Goal: Task Accomplishment & Management: Use online tool/utility

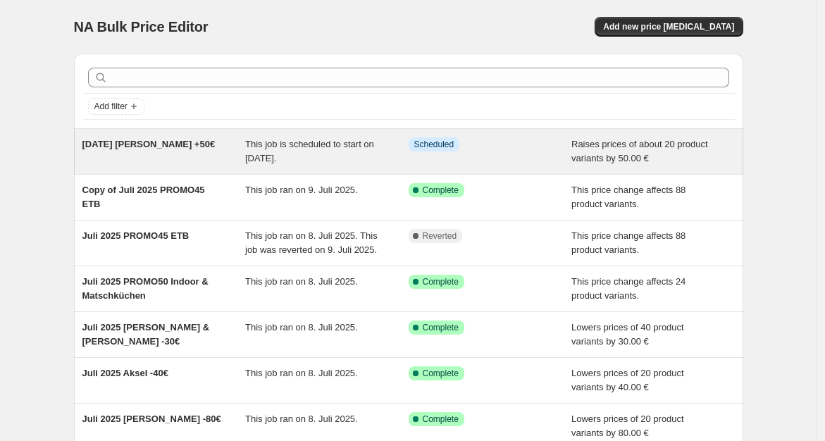
click at [152, 142] on span "[DATE] [PERSON_NAME] +50€" at bounding box center [148, 144] width 133 height 11
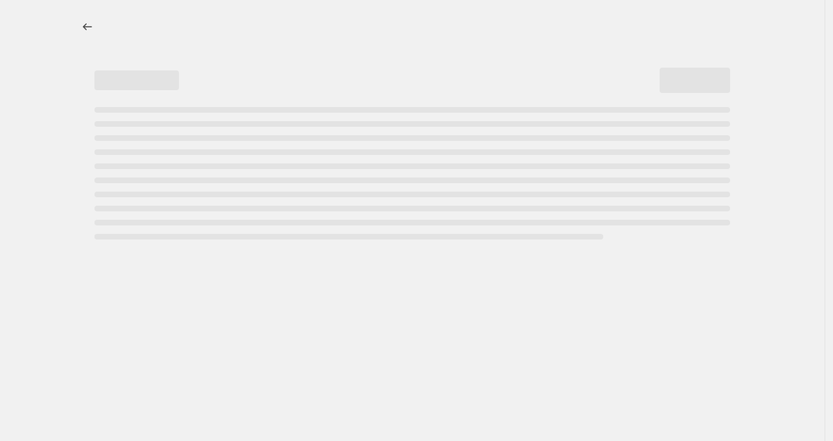
select select "by"
select select "no_change"
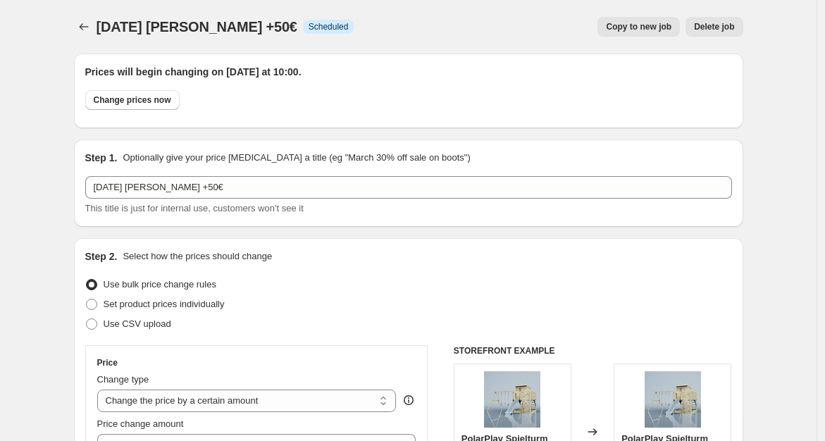
click at [652, 25] on span "Copy to new job" at bounding box center [639, 26] width 66 height 11
select select "by"
select select "no_change"
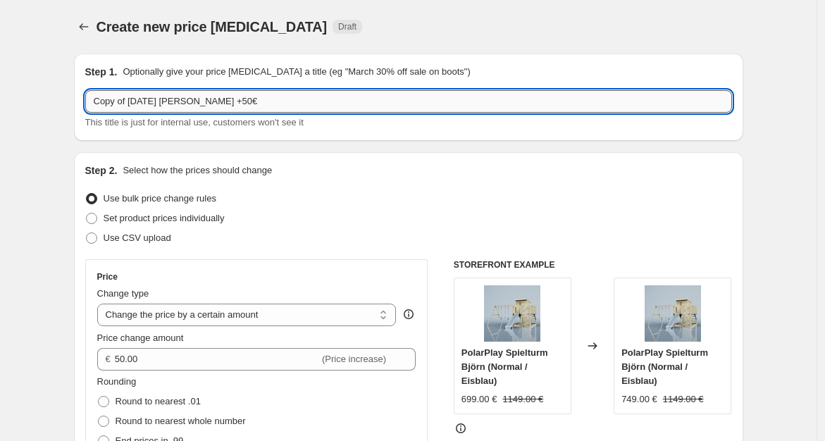
click at [353, 101] on input "Copy of [DATE] [PERSON_NAME] +50€" at bounding box center [408, 101] width 647 height 23
type input "[DATE] TEST +50€"
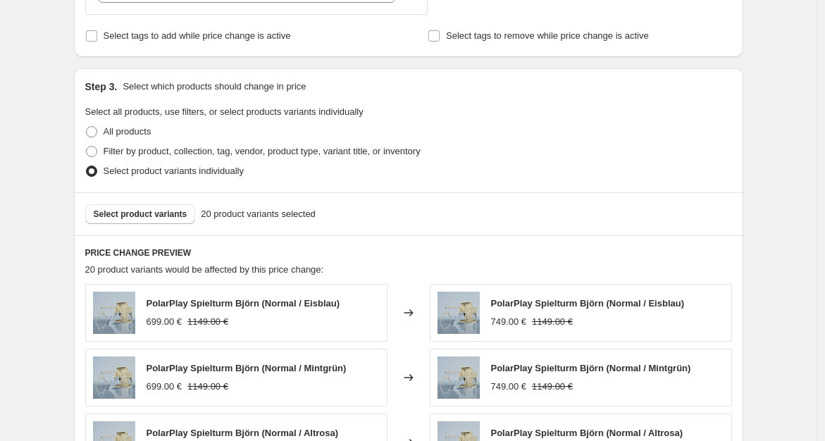
scroll to position [676, 0]
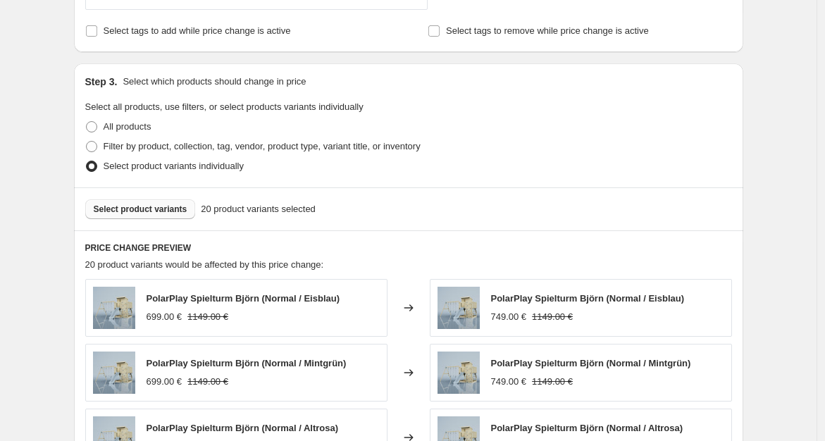
click at [170, 209] on span "Select product variants" at bounding box center [141, 209] width 94 height 11
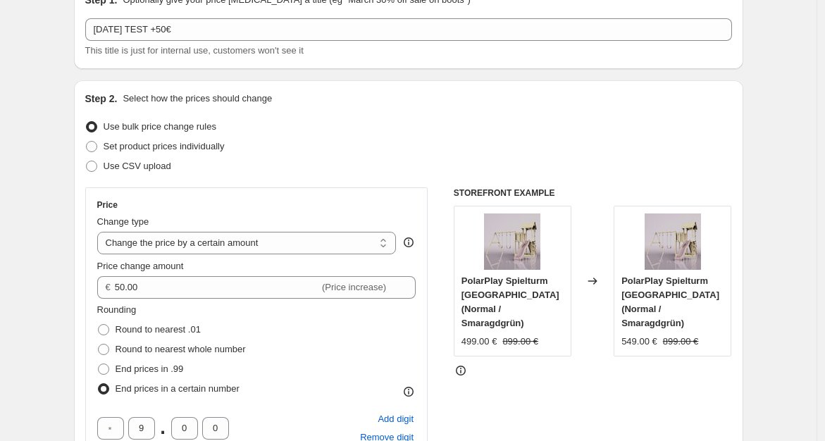
scroll to position [0, 0]
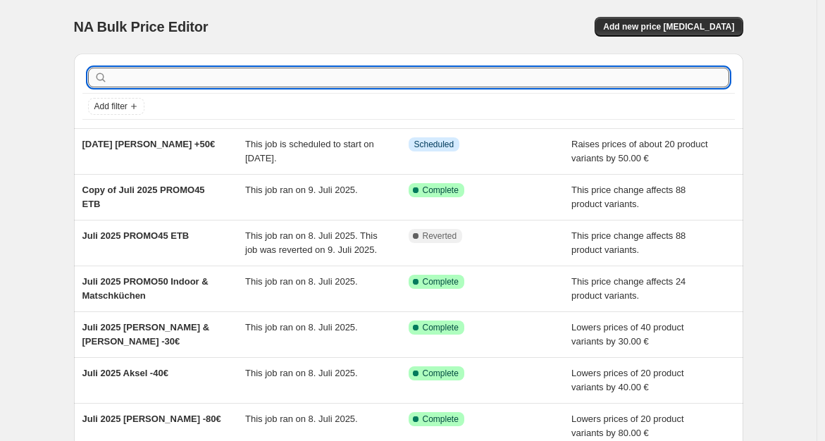
click at [209, 81] on input "text" at bounding box center [420, 78] width 619 height 20
type input "etb"
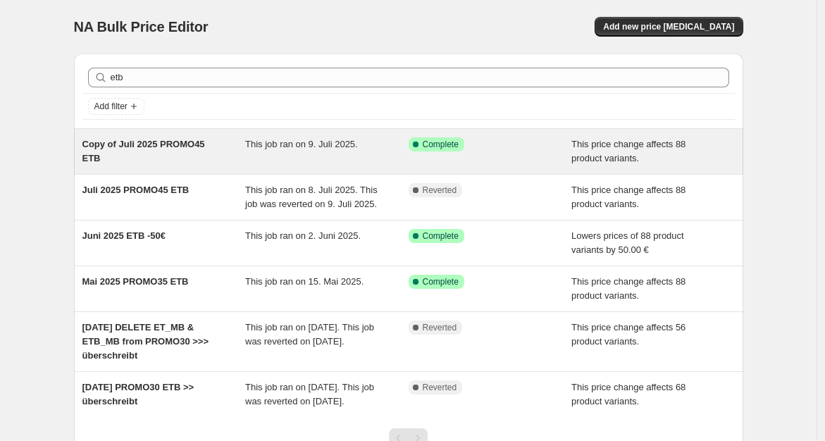
click at [191, 153] on div "Copy of Juli 2025 PROMO45 ETB" at bounding box center [163, 151] width 163 height 28
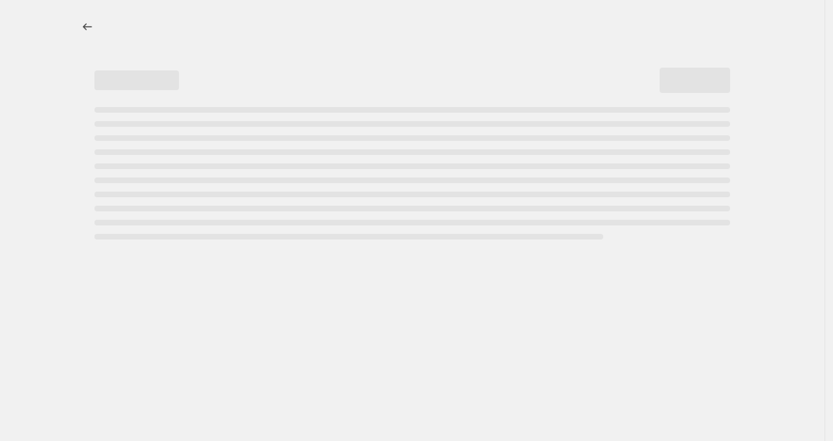
select select "pcap"
select select "no_change"
select select "tag"
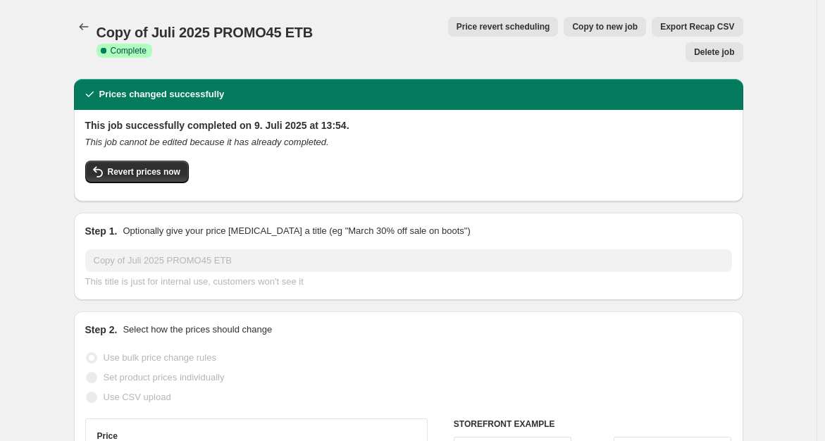
click at [572, 31] on span "Copy to new job" at bounding box center [605, 26] width 66 height 11
select select "pcap"
select select "no_change"
select select "tag"
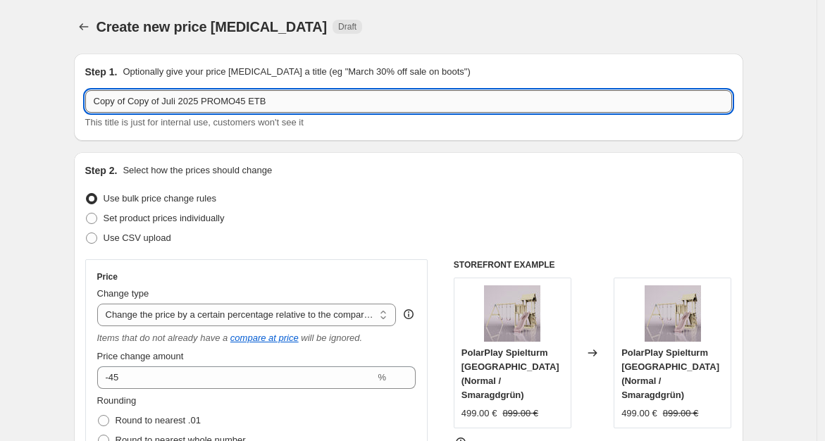
click at [374, 99] on input "Copy of Copy of Juli 2025 PROMO45 ETB" at bounding box center [408, 101] width 647 height 23
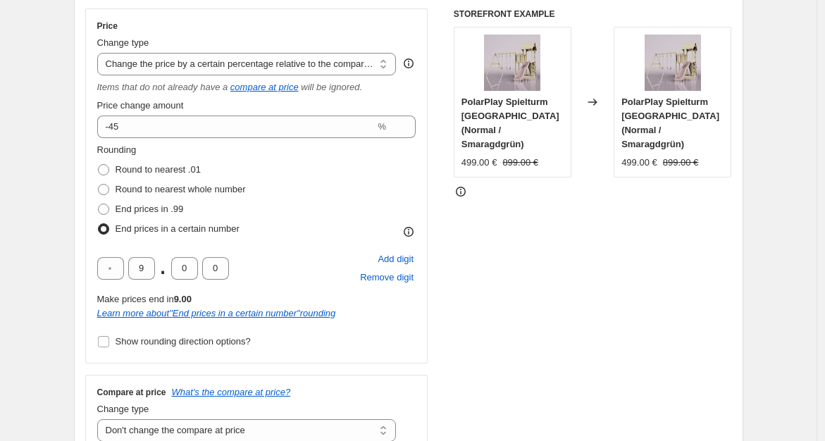
scroll to position [249, 0]
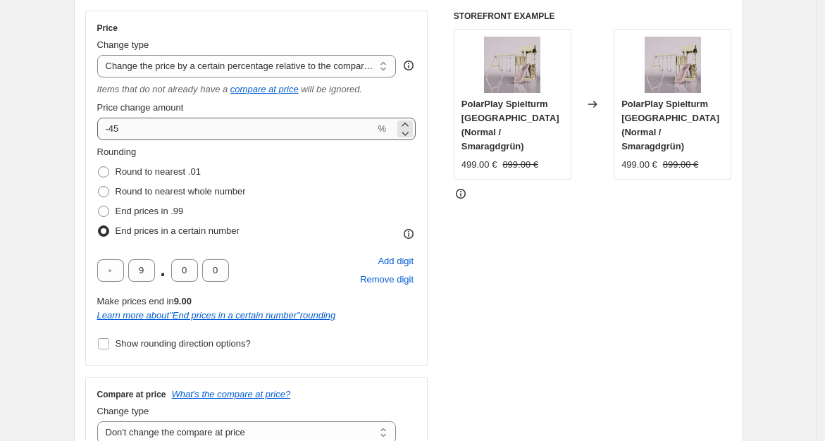
type input "[DATE] PROMO40 ETB"
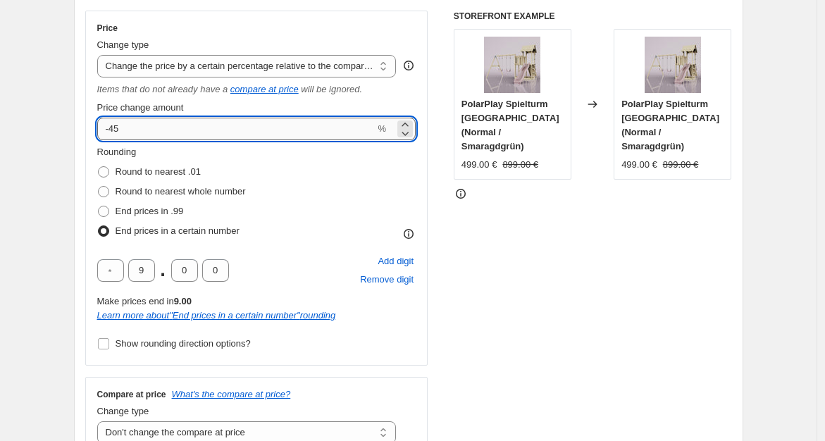
click at [299, 125] on input "-45" at bounding box center [236, 129] width 278 height 23
type input "-40"
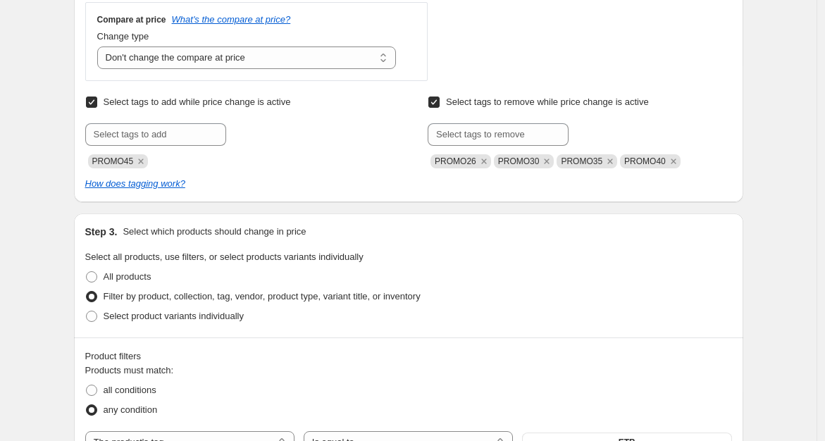
scroll to position [626, 0]
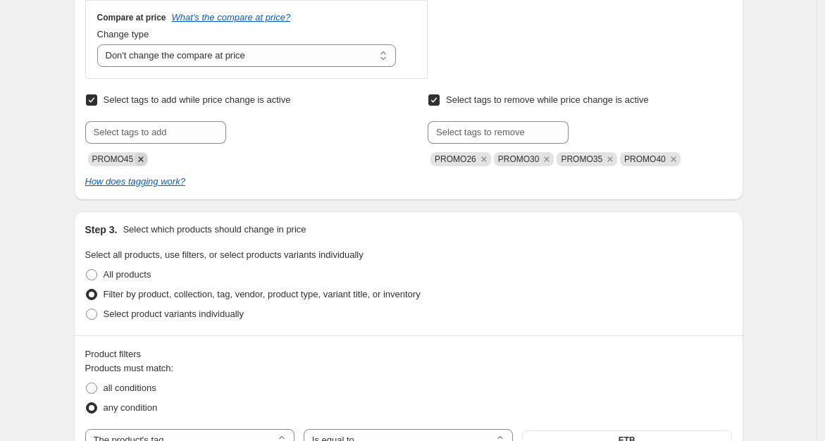
click at [144, 156] on icon "Remove PROMO45" at bounding box center [141, 158] width 5 height 5
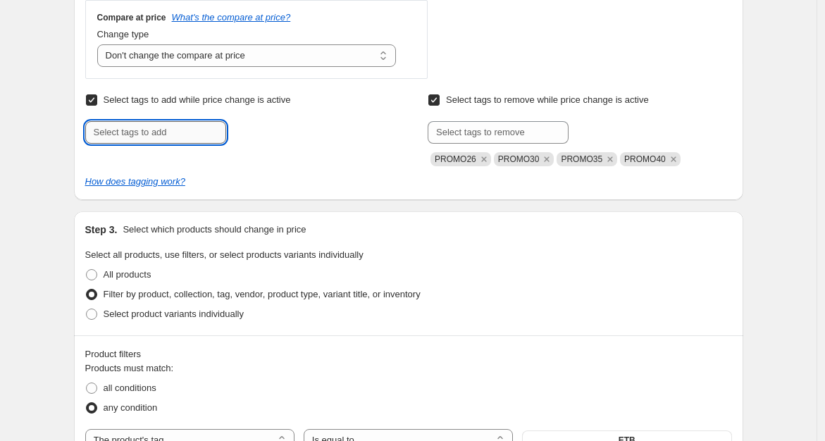
click at [141, 138] on input "text" at bounding box center [155, 132] width 141 height 23
type input "Promo40"
click at [261, 137] on button "Add Promo40" at bounding box center [266, 131] width 72 height 20
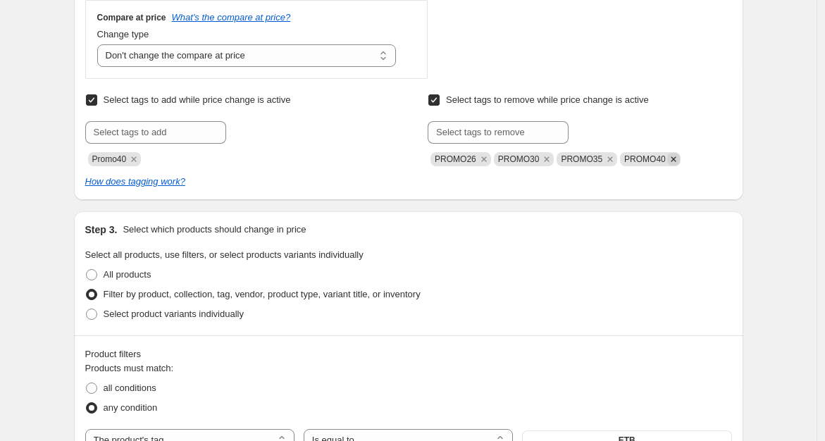
click at [671, 159] on icon "Remove PROMO40" at bounding box center [673, 159] width 13 height 13
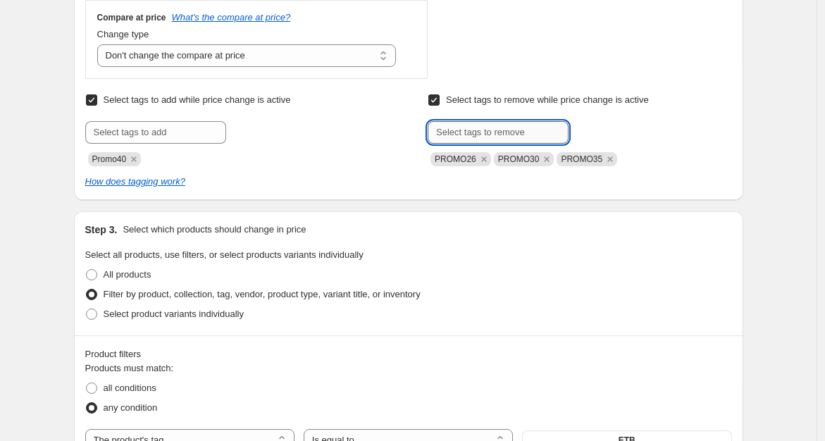
click at [524, 133] on input "text" at bounding box center [498, 132] width 141 height 23
type input "Promo45"
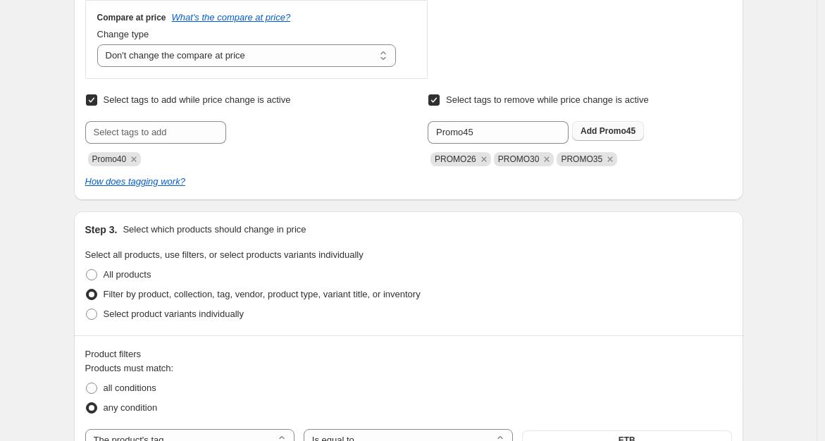
click at [606, 134] on span "Promo45" at bounding box center [618, 131] width 36 height 10
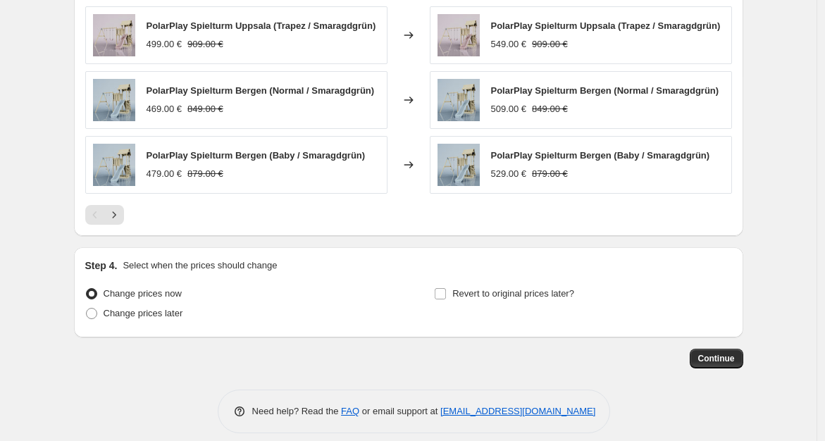
scroll to position [1302, 0]
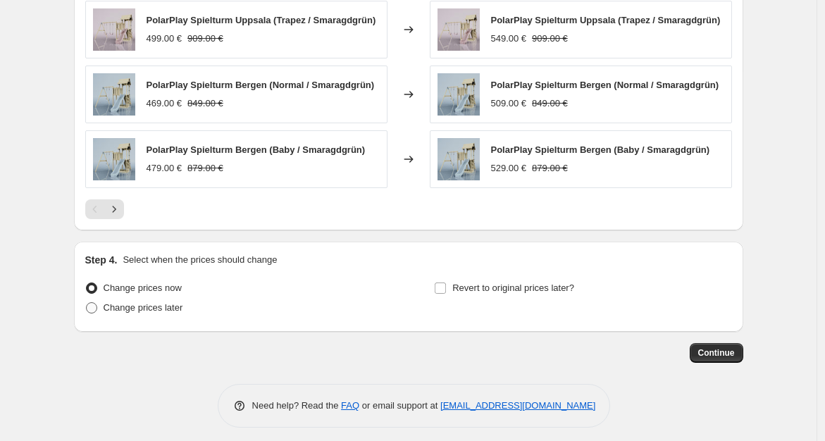
click at [154, 304] on span "Change prices later" at bounding box center [144, 307] width 80 height 11
click at [87, 303] on input "Change prices later" at bounding box center [86, 302] width 1 height 1
radio input "true"
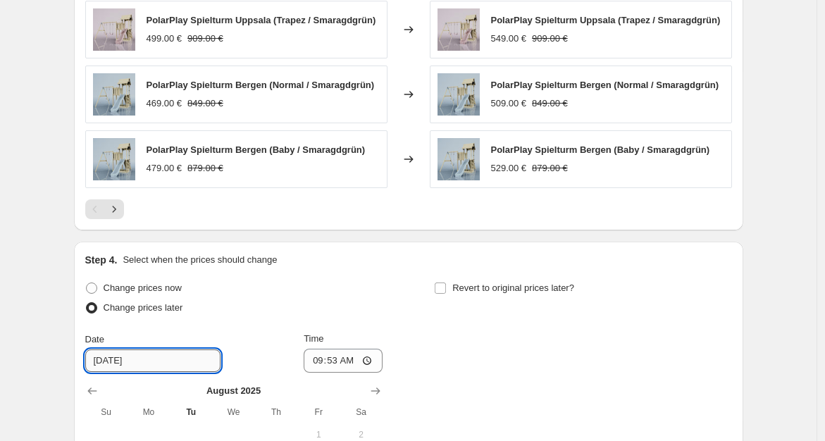
click at [155, 352] on input "[DATE]" at bounding box center [152, 360] width 135 height 23
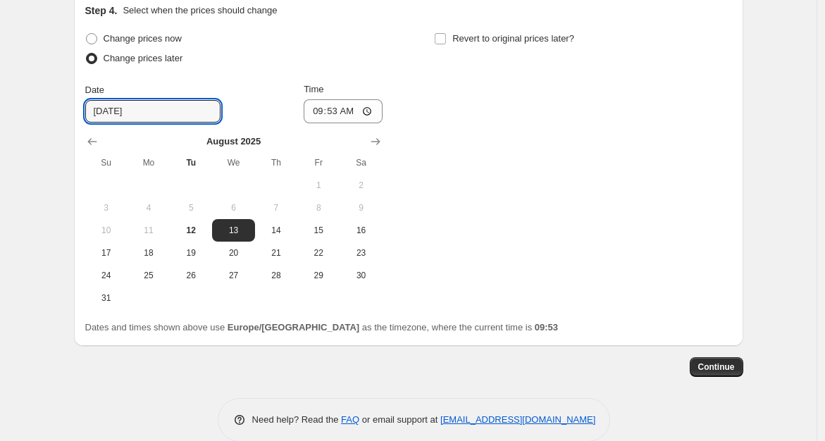
scroll to position [1565, 0]
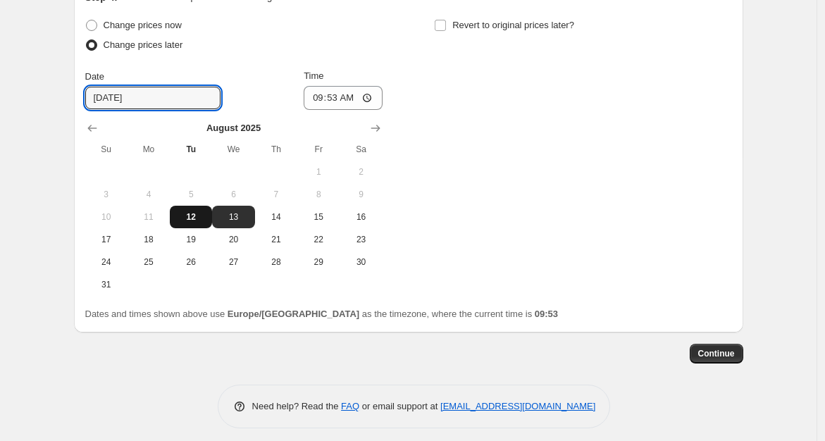
click at [196, 211] on span "12" at bounding box center [190, 216] width 31 height 11
type input "[DATE]"
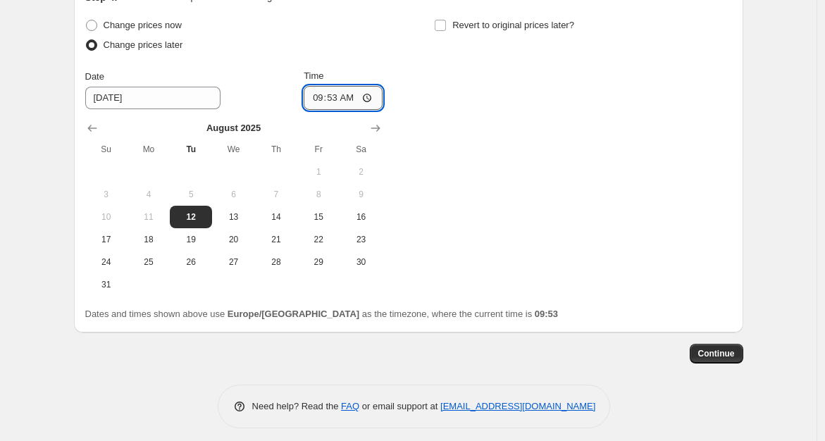
click at [337, 92] on input "09:53" at bounding box center [343, 98] width 79 height 24
click at [348, 90] on input "10:53" at bounding box center [343, 98] width 79 height 24
type input "10:00"
click at [729, 348] on span "Continue" at bounding box center [716, 353] width 37 height 11
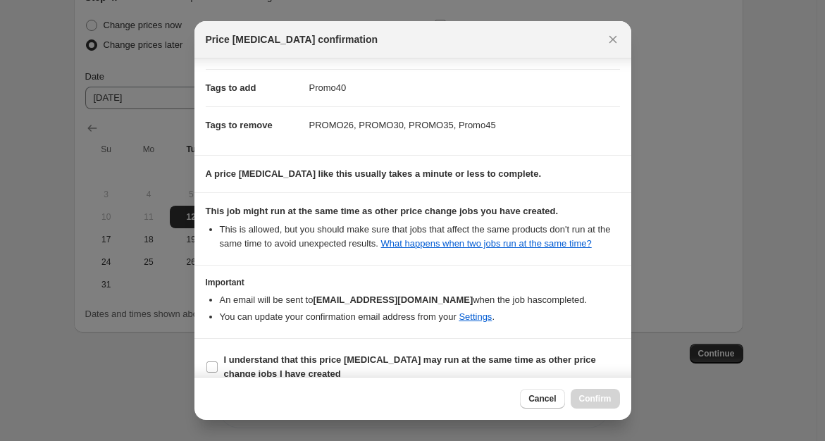
scroll to position [221, 0]
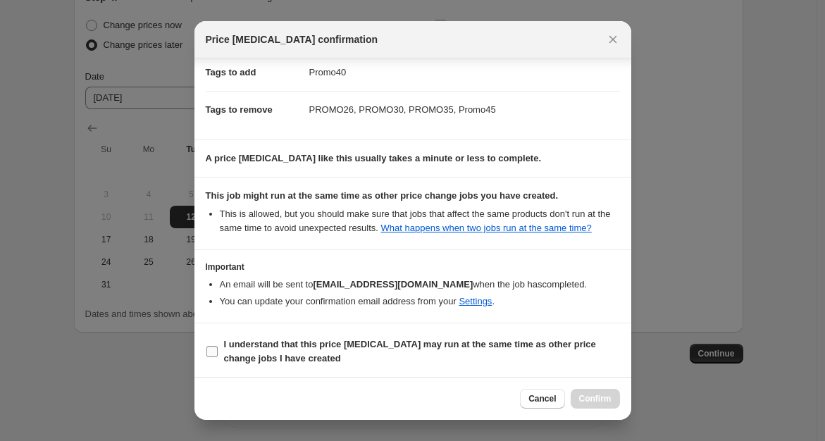
click at [212, 346] on input "I understand that this price [MEDICAL_DATA] may run at the same time as other p…" at bounding box center [211, 351] width 11 height 11
checkbox input "true"
click at [587, 397] on span "Confirm" at bounding box center [595, 398] width 32 height 11
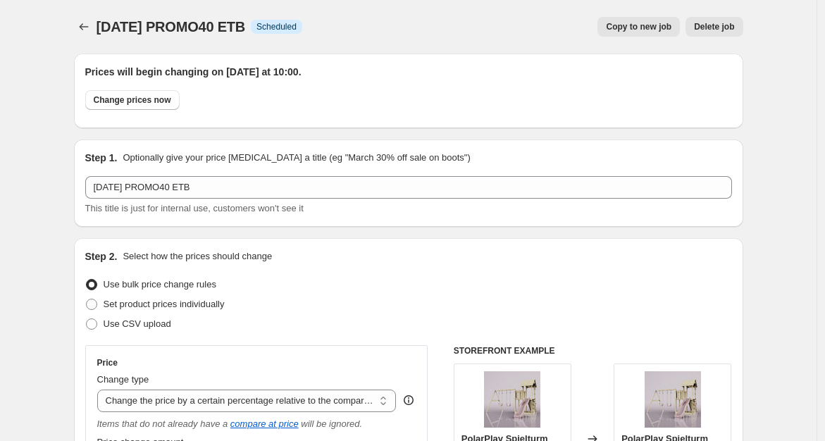
scroll to position [1565, 0]
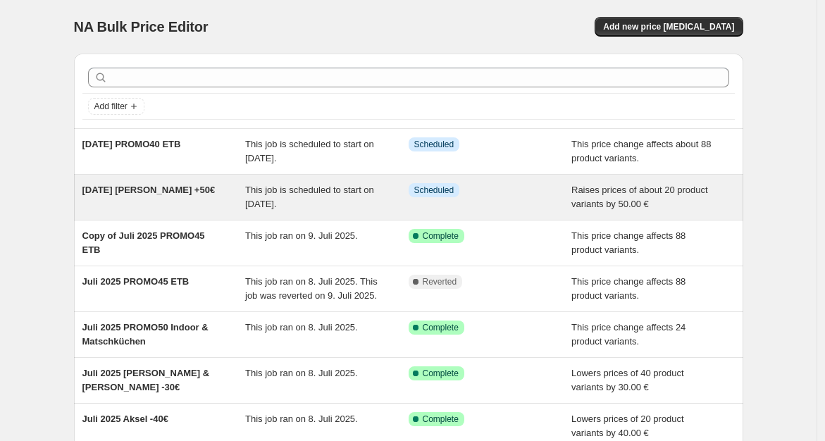
click at [132, 186] on span "[DATE] [PERSON_NAME] +50€" at bounding box center [148, 190] width 133 height 11
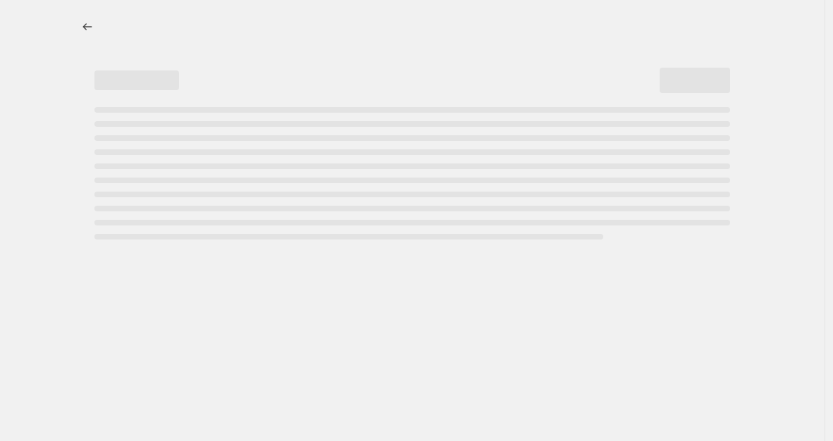
select select "by"
select select "no_change"
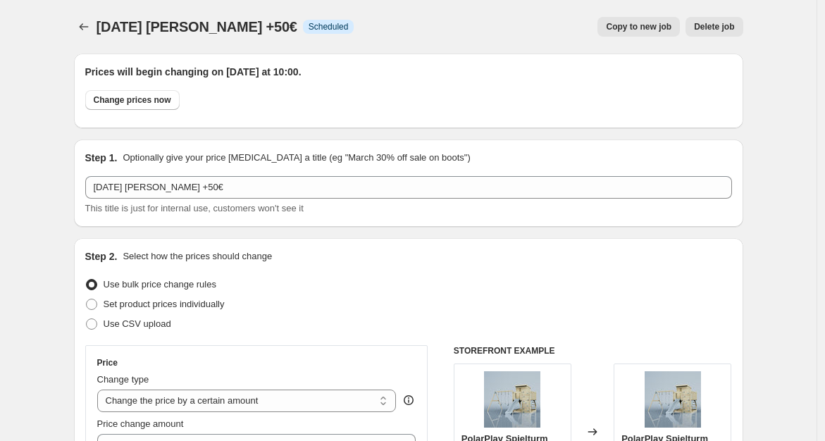
click at [648, 24] on span "Copy to new job" at bounding box center [639, 26] width 66 height 11
select select "by"
select select "no_change"
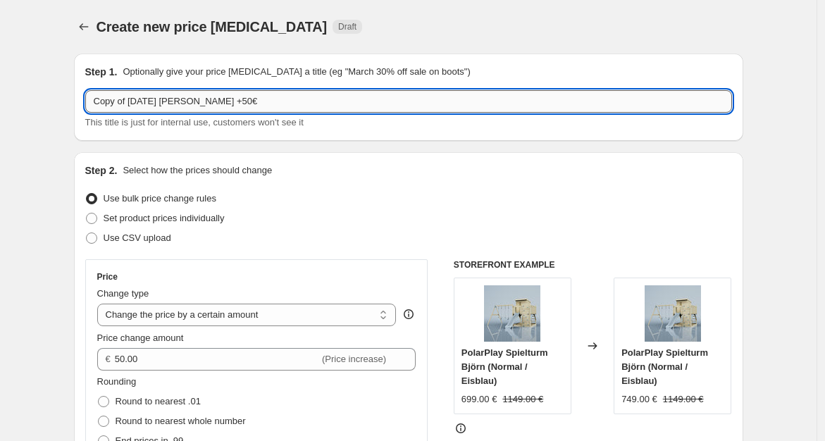
click at [295, 101] on input "Copy of [DATE] [PERSON_NAME] +50€" at bounding box center [408, 101] width 647 height 23
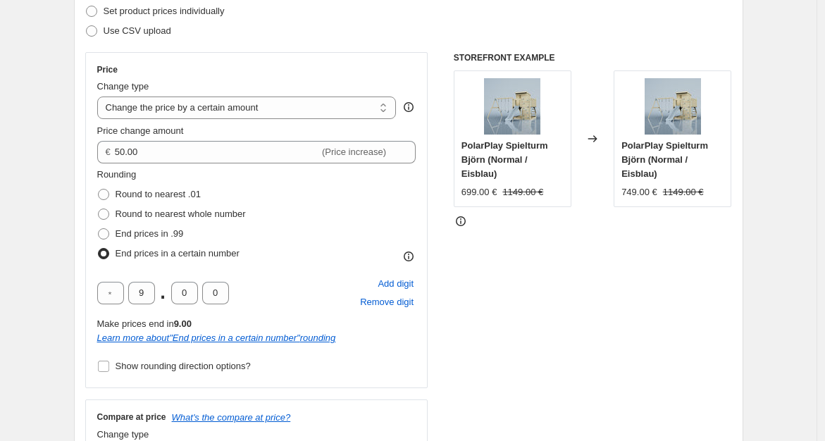
scroll to position [218, 0]
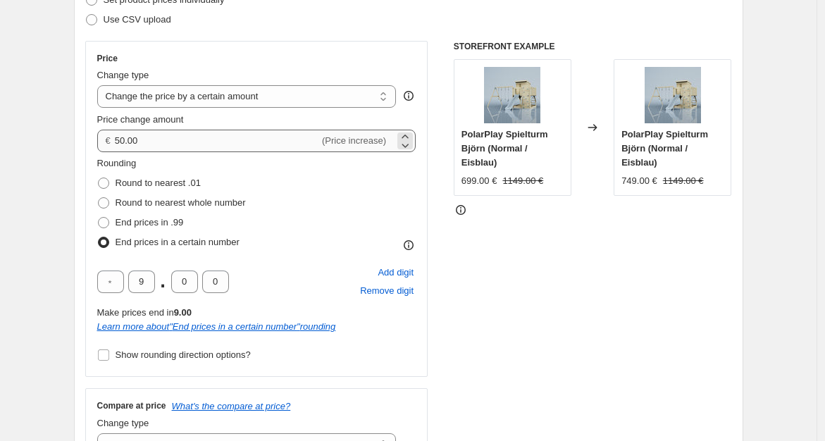
type input "[DATE] Chamäleon +40€"
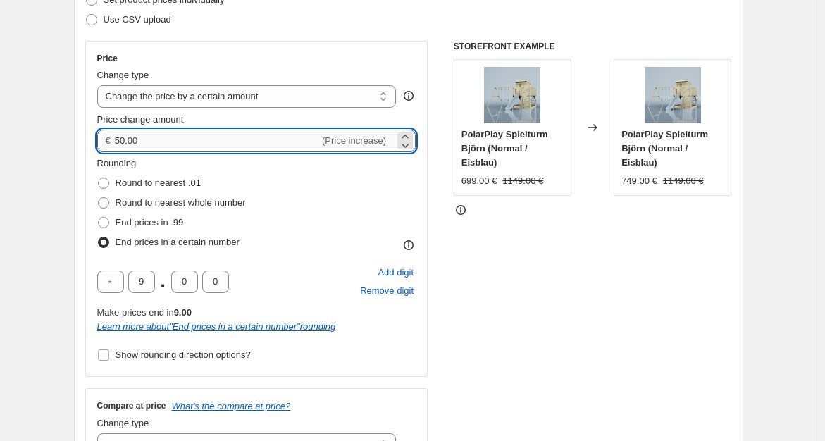
click at [127, 141] on input "50.00" at bounding box center [217, 141] width 204 height 23
type input "40.00"
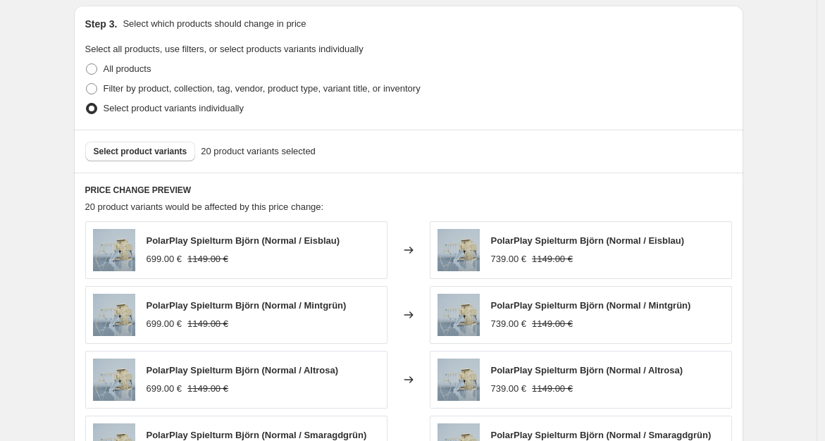
scroll to position [736, 0]
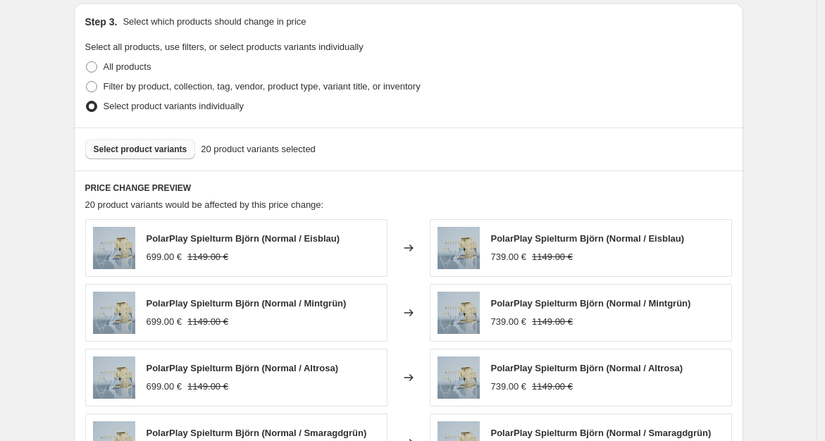
click at [133, 149] on span "Select product variants" at bounding box center [141, 149] width 94 height 11
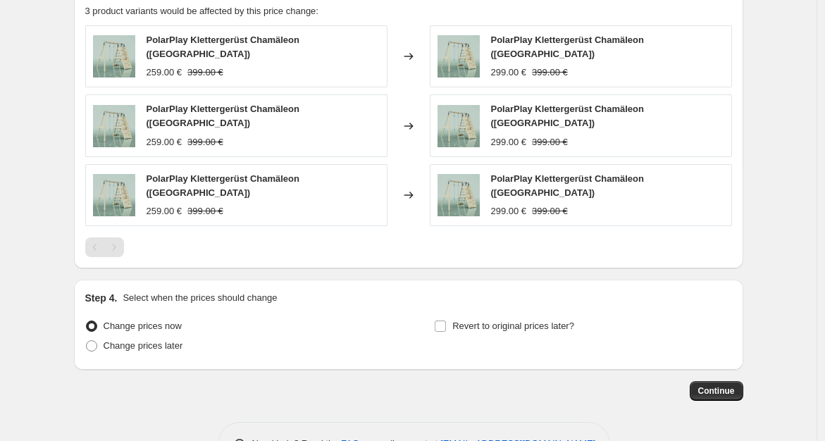
scroll to position [960, 0]
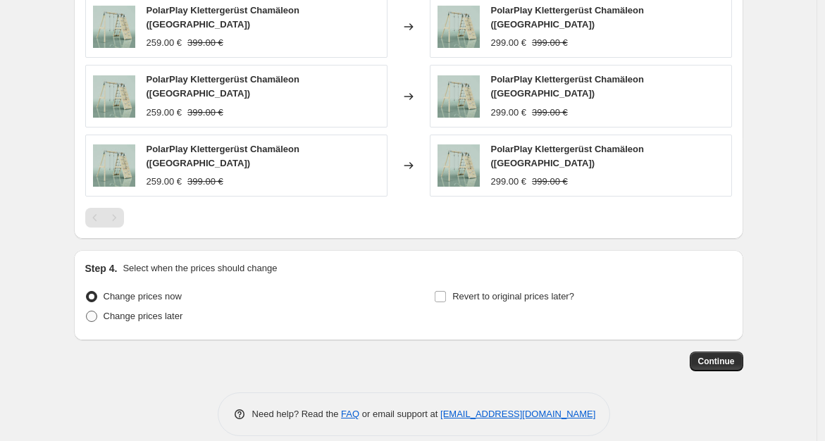
click at [163, 309] on span "Change prices later" at bounding box center [144, 316] width 80 height 14
click at [87, 311] on input "Change prices later" at bounding box center [86, 311] width 1 height 1
radio input "true"
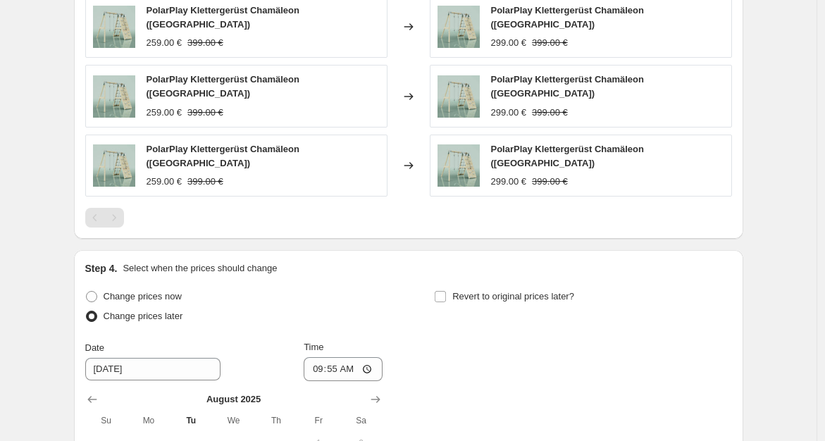
scroll to position [1223, 0]
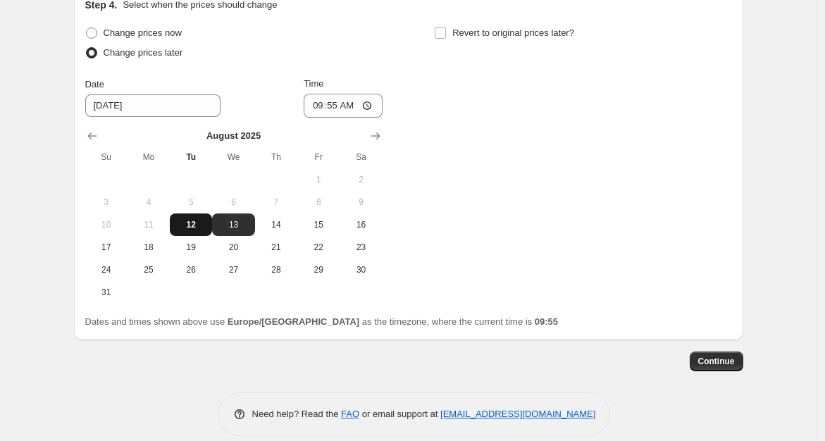
click at [197, 219] on span "12" at bounding box center [190, 224] width 31 height 11
type input "[DATE]"
click at [336, 94] on input "09:55" at bounding box center [343, 106] width 79 height 24
type input "10:00"
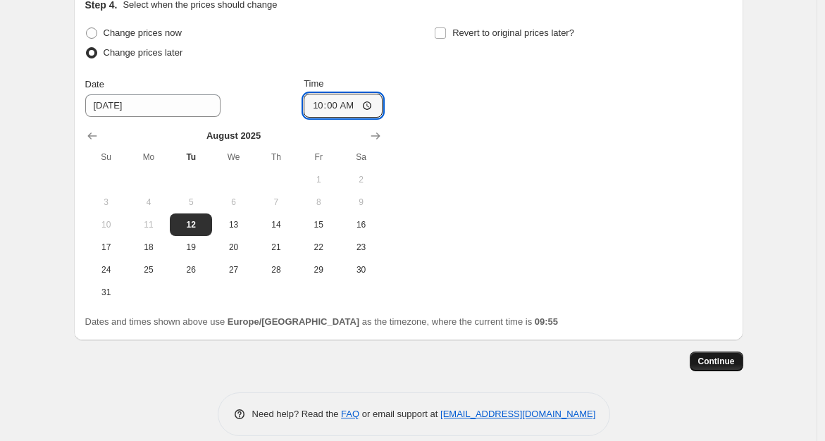
click at [708, 356] on span "Continue" at bounding box center [716, 361] width 37 height 11
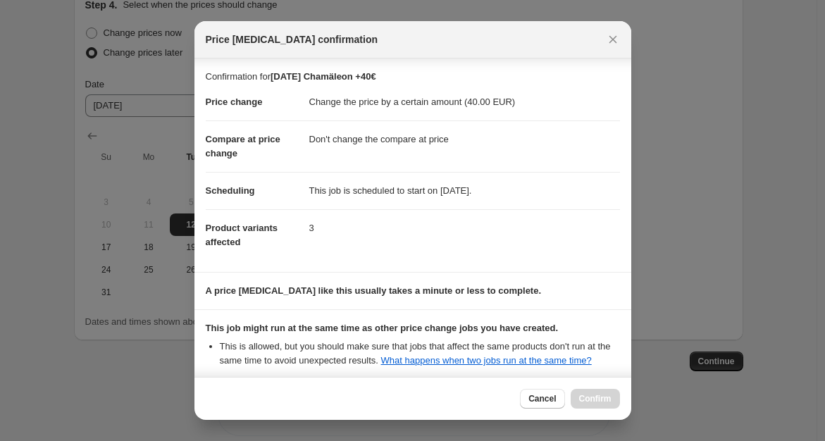
scroll to position [132, 0]
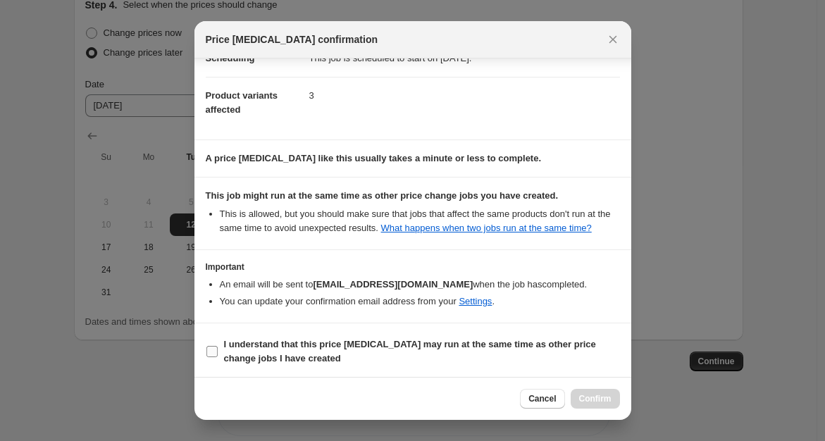
click at [215, 352] on input "I understand that this price [MEDICAL_DATA] may run at the same time as other p…" at bounding box center [211, 351] width 11 height 11
checkbox input "true"
click at [597, 403] on span "Confirm" at bounding box center [595, 398] width 32 height 11
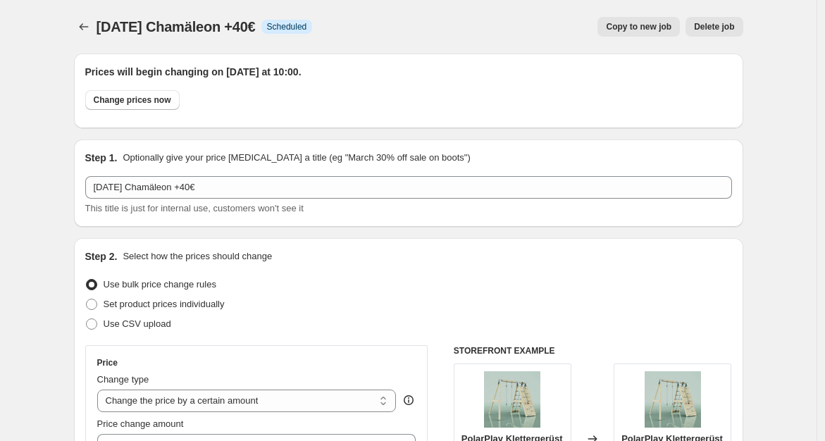
scroll to position [1223, 0]
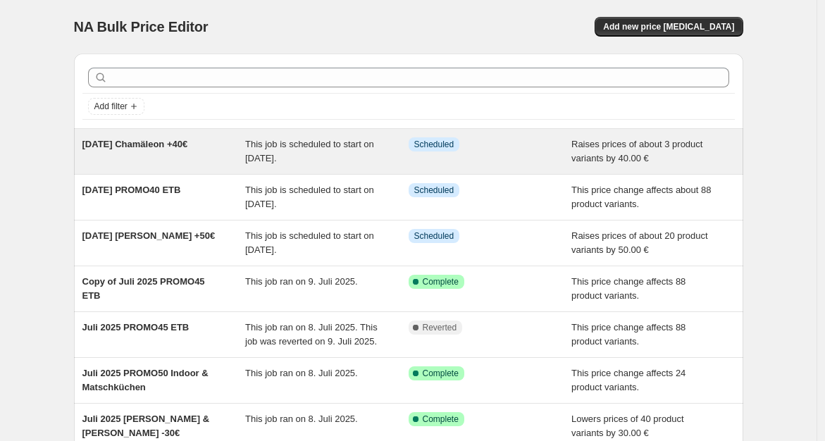
click at [127, 159] on div "[DATE] Chamäleon +40€" at bounding box center [163, 151] width 163 height 28
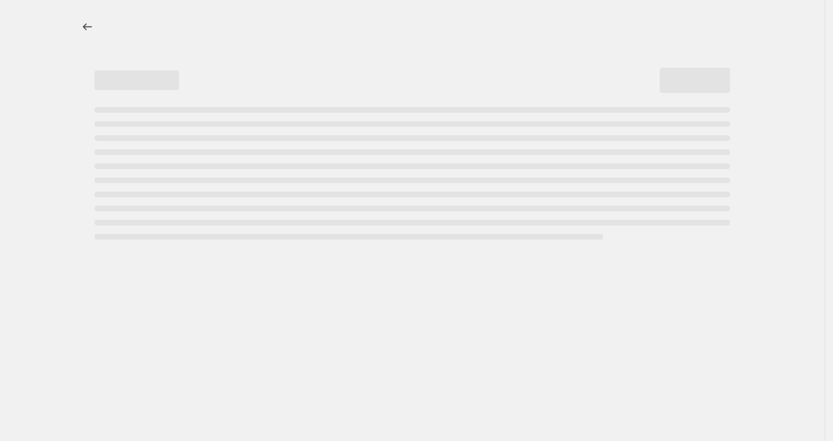
select select "by"
select select "no_change"
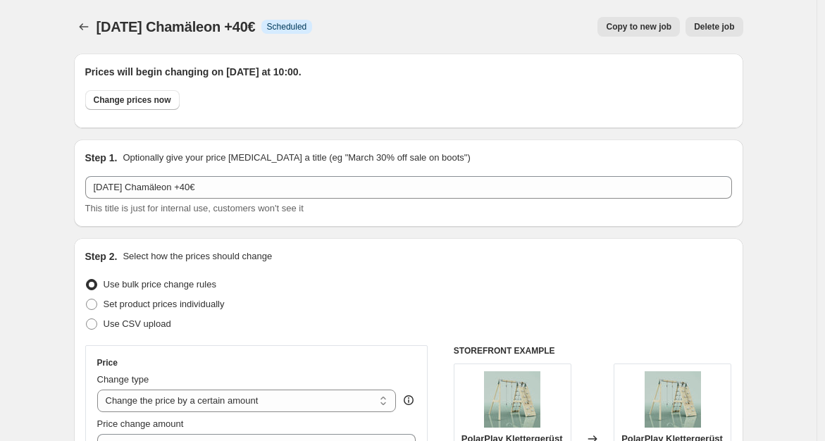
click at [649, 28] on span "Copy to new job" at bounding box center [639, 26] width 66 height 11
select select "by"
select select "no_change"
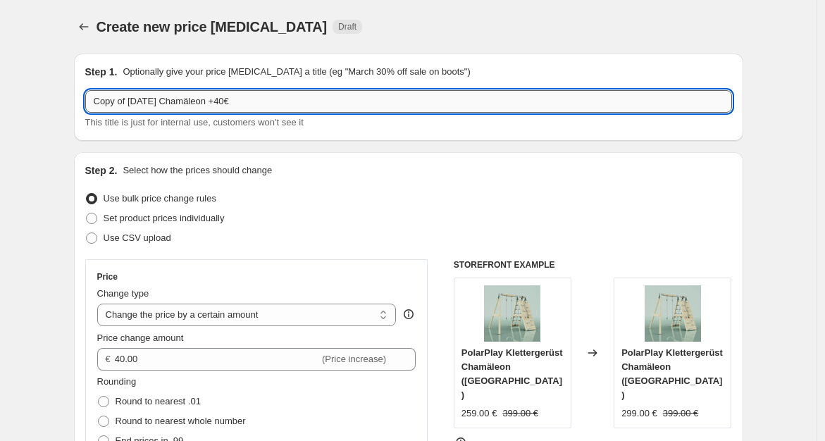
click at [433, 100] on input "Copy of [DATE] Chamäleon +40€" at bounding box center [408, 101] width 647 height 23
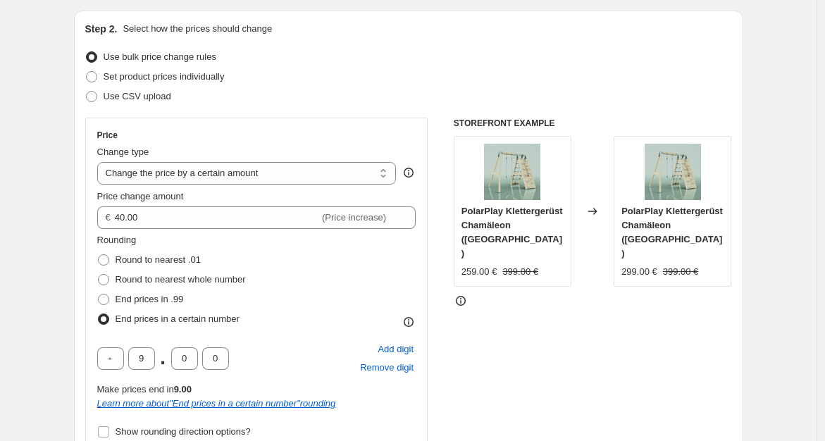
scroll to position [149, 0]
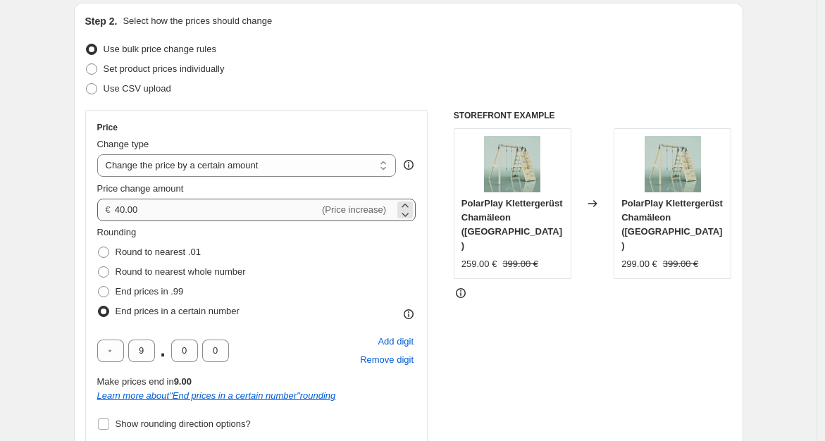
type input "[DATE] Amsel +20€"
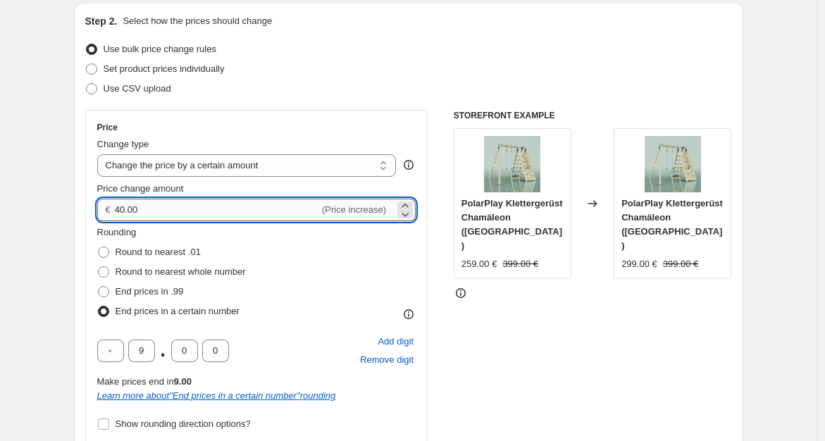
click at [193, 202] on input "40.00" at bounding box center [217, 210] width 204 height 23
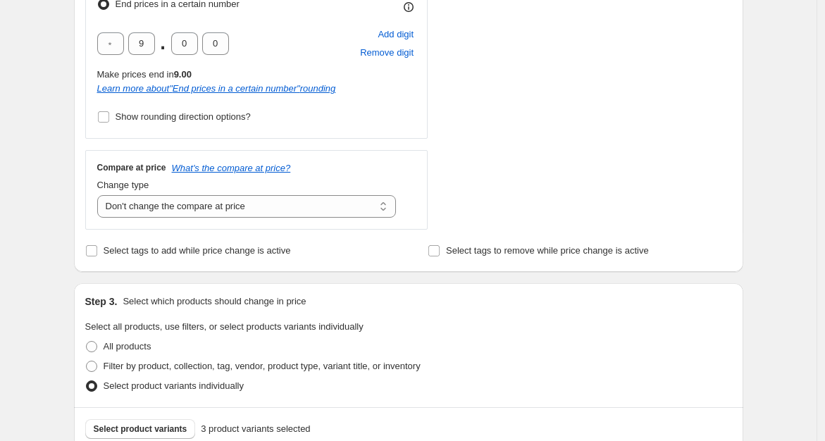
scroll to position [470, 0]
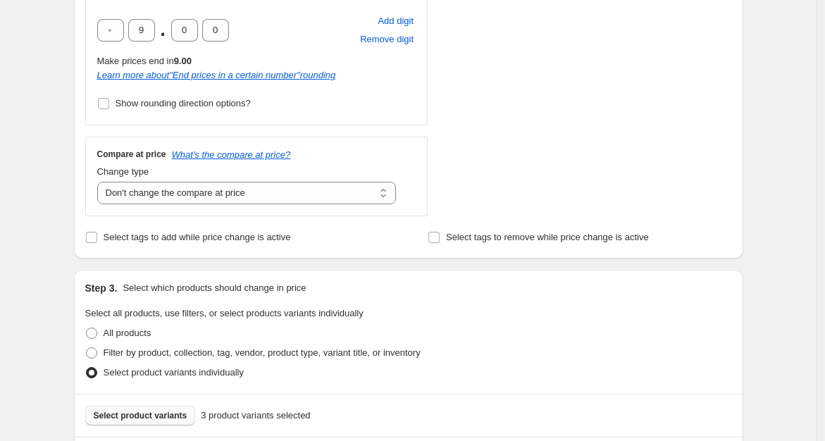
type input "20.00"
click at [140, 416] on span "Select product variants" at bounding box center [141, 415] width 94 height 11
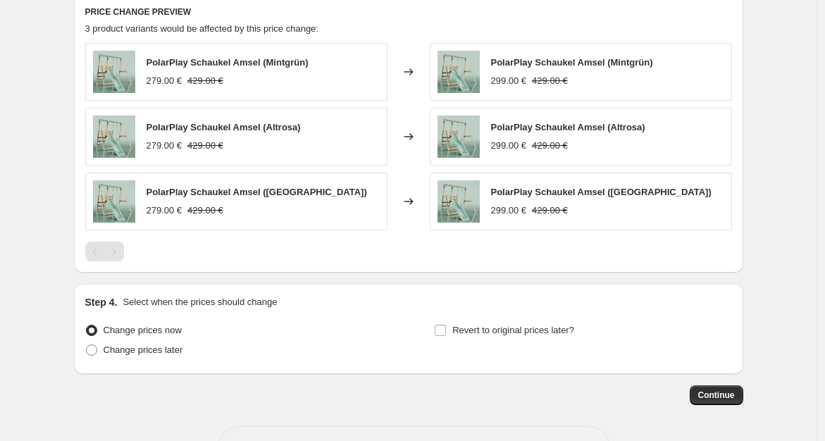
scroll to position [960, 0]
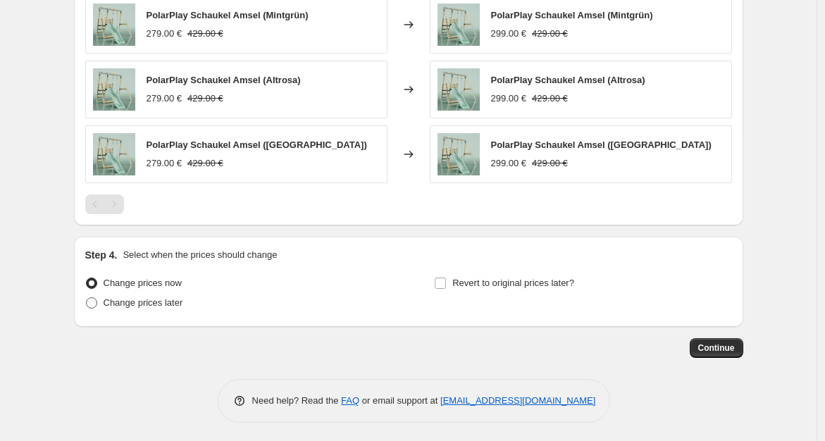
click at [156, 302] on span "Change prices later" at bounding box center [144, 302] width 80 height 11
click at [87, 298] on input "Change prices later" at bounding box center [86, 297] width 1 height 1
radio input "true"
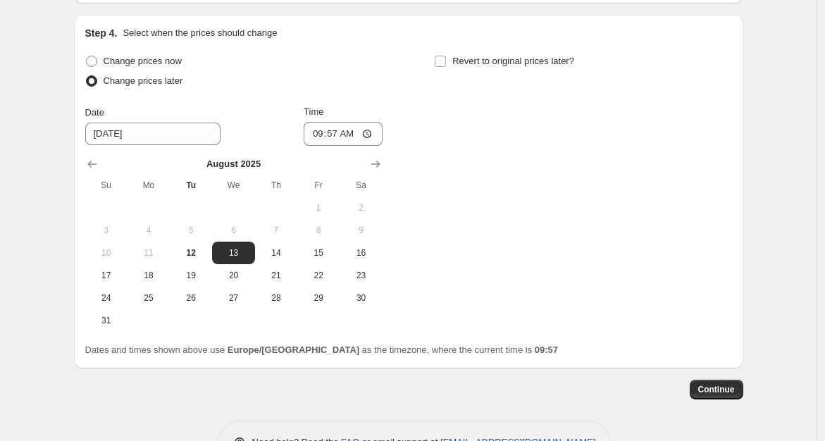
scroll to position [1223, 0]
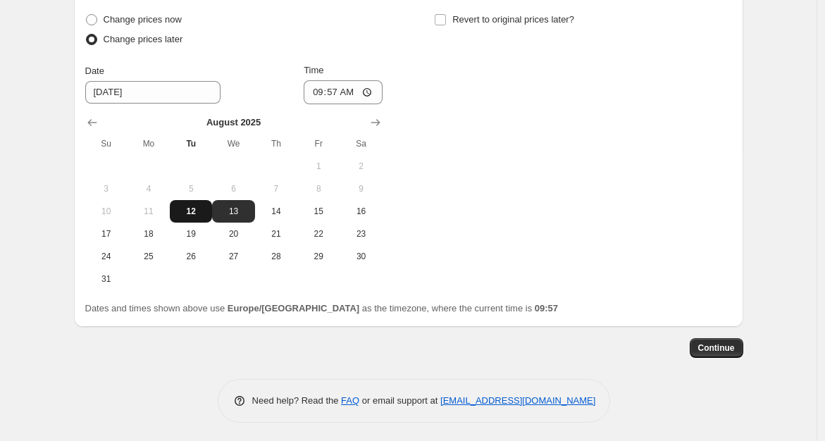
click at [202, 211] on span "12" at bounding box center [190, 211] width 31 height 11
type input "[DATE]"
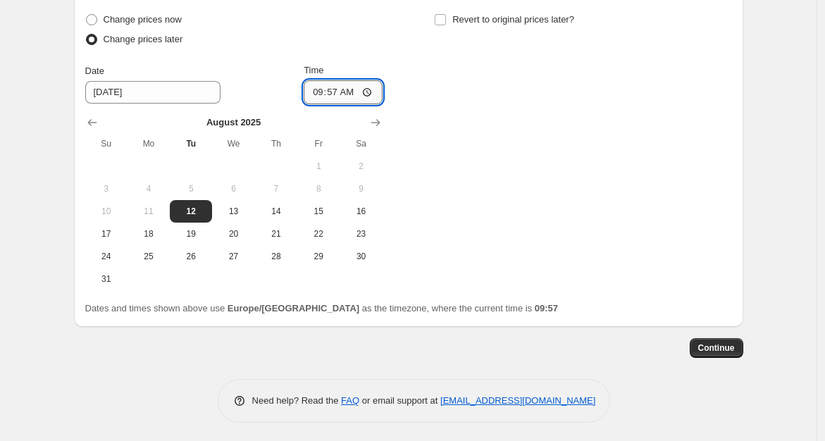
click at [333, 89] on input "09:57" at bounding box center [343, 92] width 79 height 24
type input "10:00"
click at [714, 347] on span "Continue" at bounding box center [716, 347] width 37 height 11
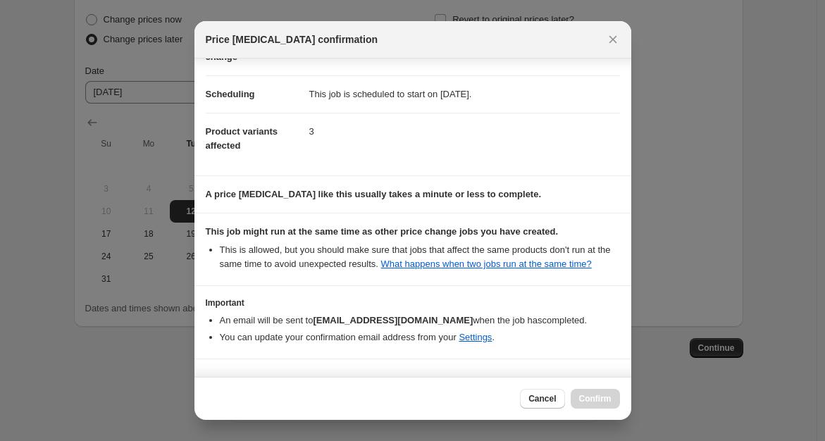
scroll to position [132, 0]
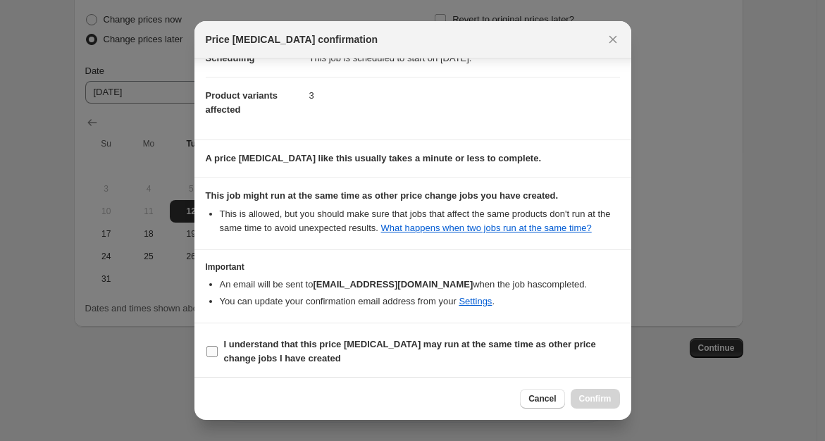
click at [213, 347] on input "I understand that this price [MEDICAL_DATA] may run at the same time as other p…" at bounding box center [211, 351] width 11 height 11
checkbox input "true"
click at [597, 397] on span "Confirm" at bounding box center [595, 398] width 32 height 11
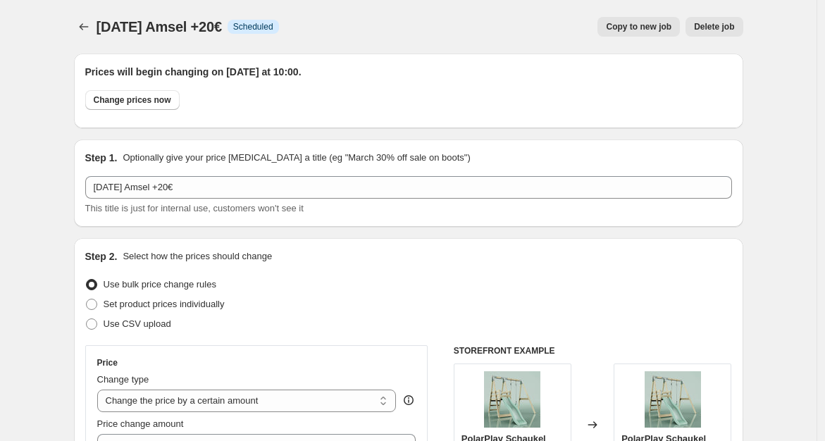
scroll to position [1223, 0]
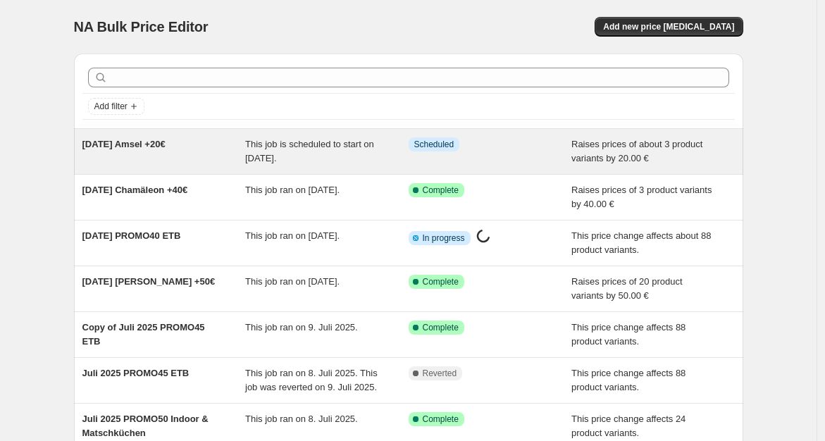
click at [120, 149] on span "[DATE] Amsel +20€" at bounding box center [123, 144] width 83 height 11
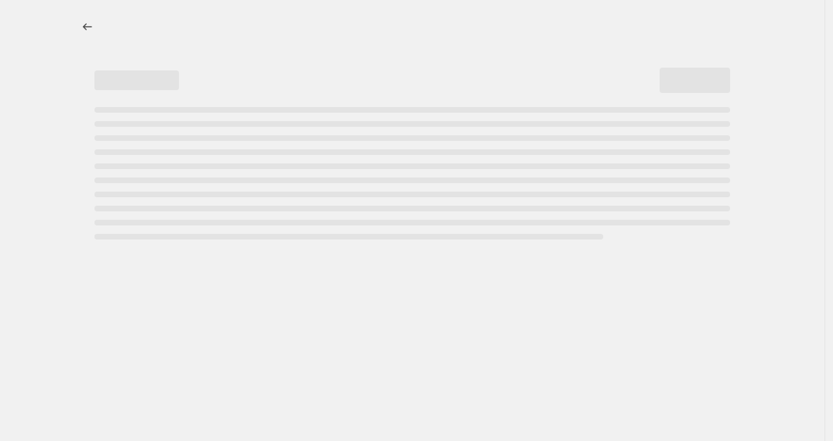
select select "by"
select select "no_change"
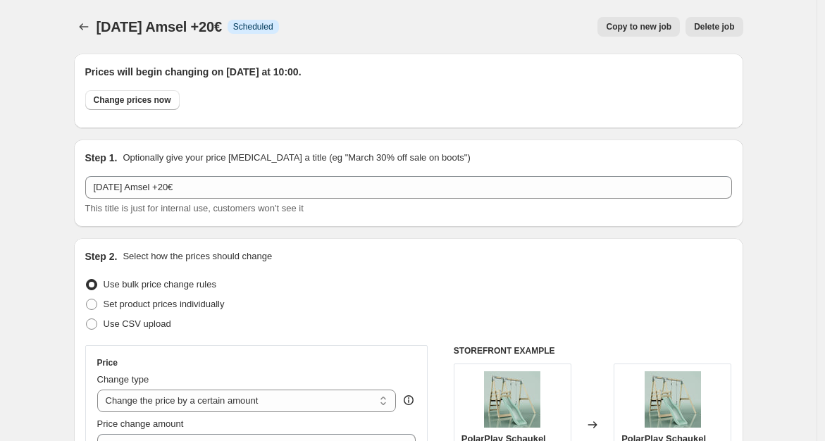
click at [638, 29] on span "Copy to new job" at bounding box center [639, 26] width 66 height 11
select select "by"
select select "no_change"
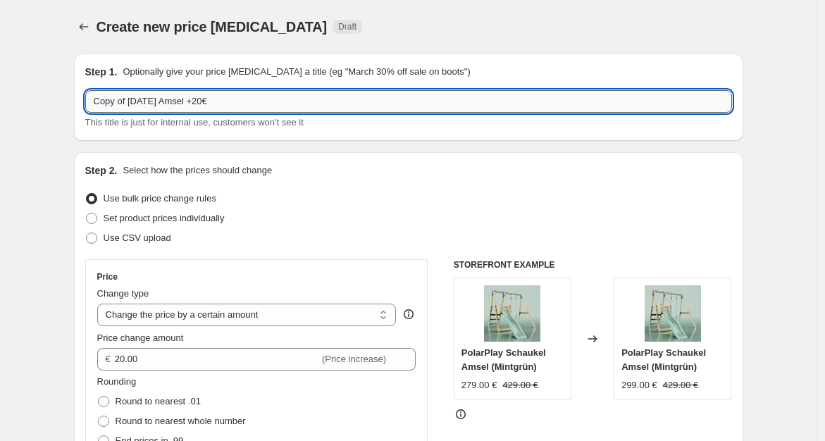
click at [259, 98] on input "Copy of [DATE] Amsel +20€" at bounding box center [408, 101] width 647 height 23
type input "Copy of [DATE] Sternschnuppe +80€"
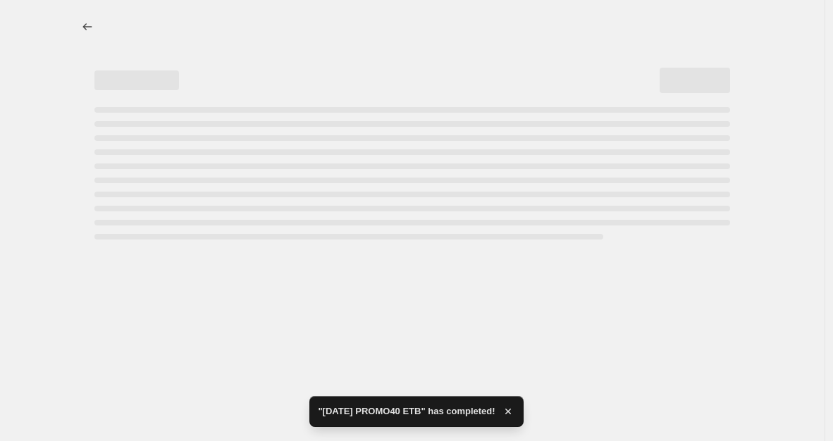
select select "by"
select select "no_change"
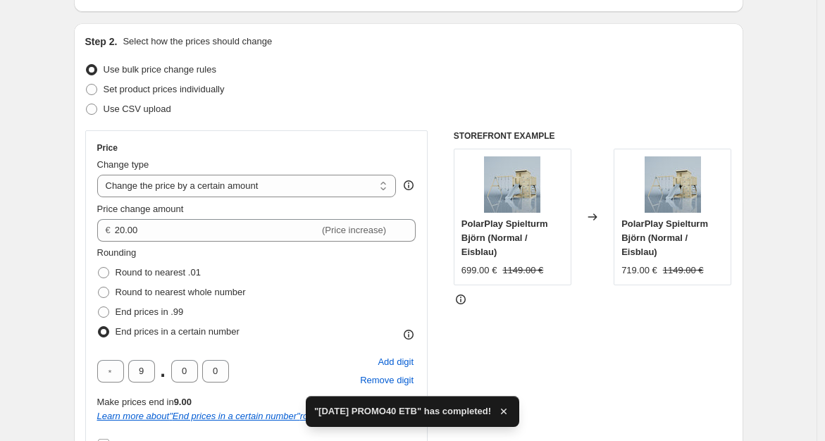
scroll to position [158, 0]
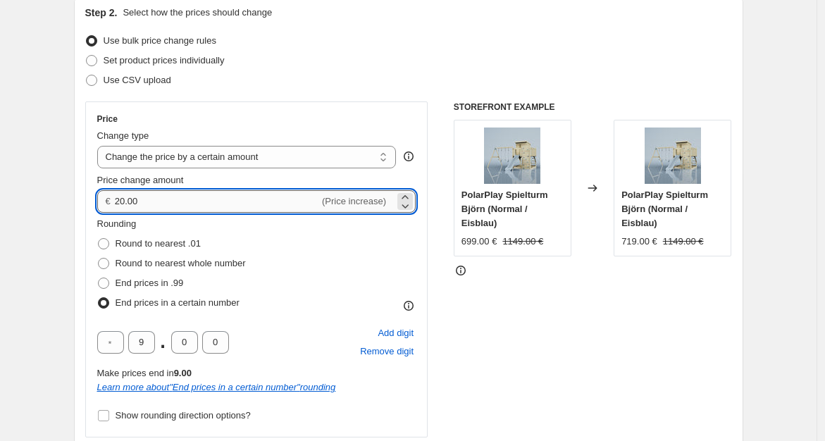
click at [124, 197] on input "20.00" at bounding box center [217, 201] width 204 height 23
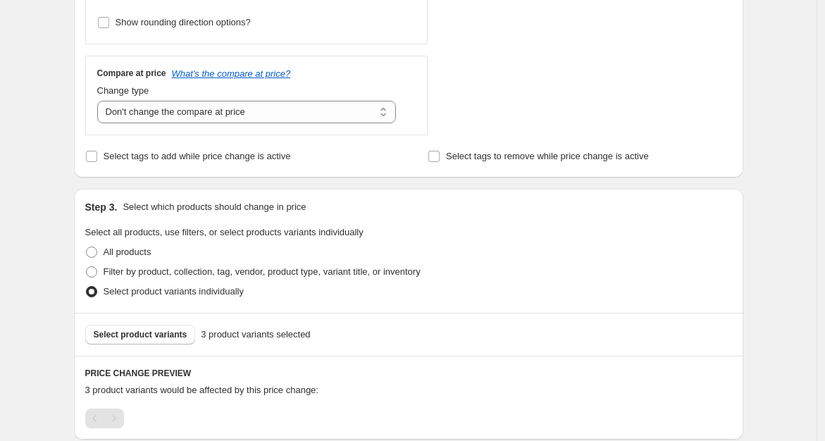
scroll to position [548, 0]
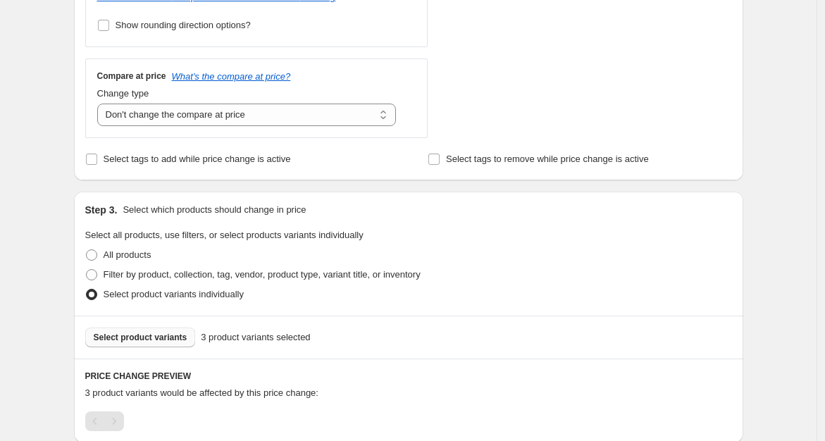
type input "80.00"
click at [165, 333] on span "Select product variants" at bounding box center [141, 337] width 94 height 11
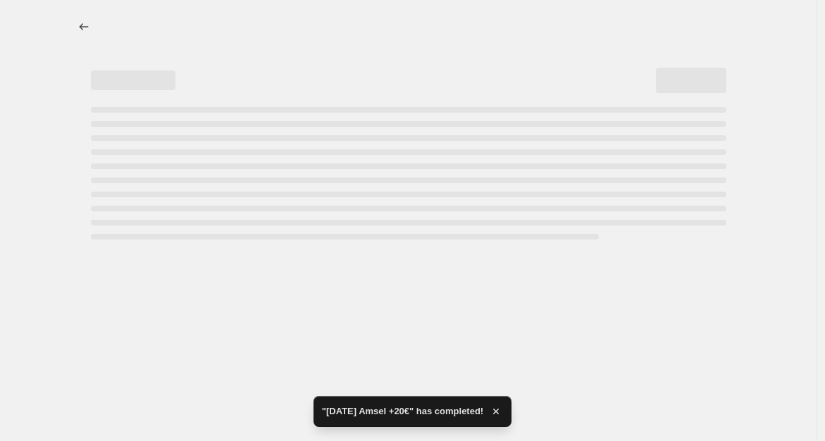
scroll to position [0, 0]
select select "by"
select select "no_change"
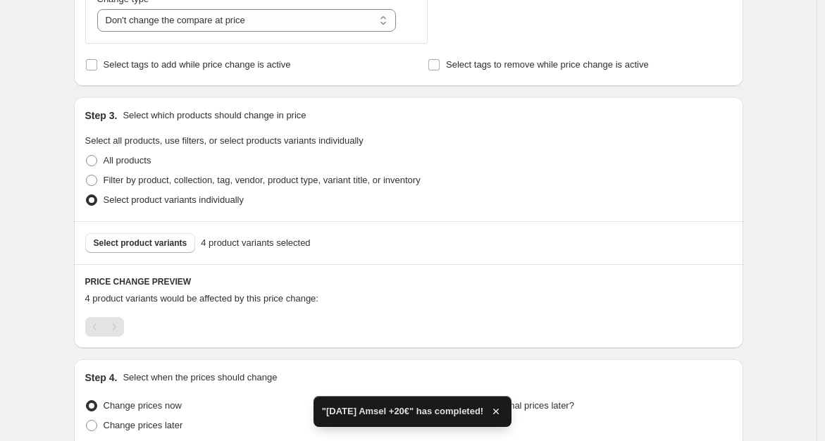
scroll to position [767, 0]
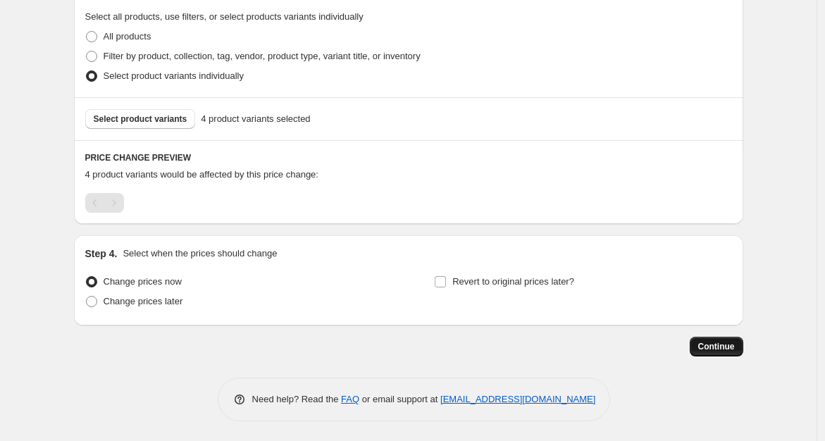
click at [724, 348] on span "Continue" at bounding box center [716, 346] width 37 height 11
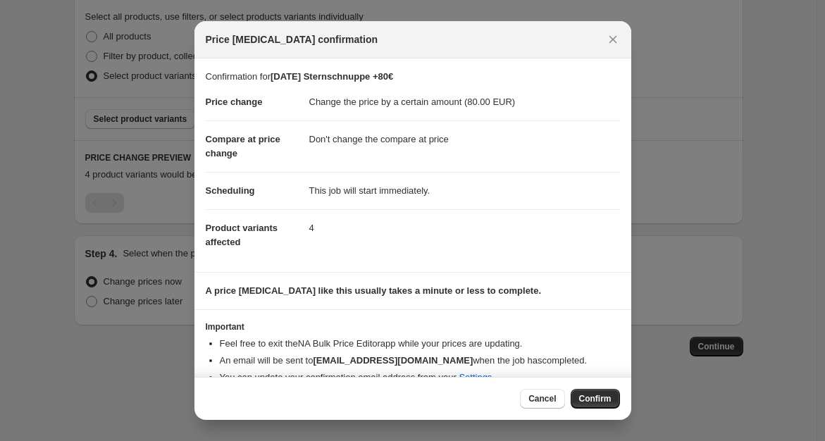
scroll to position [20, 0]
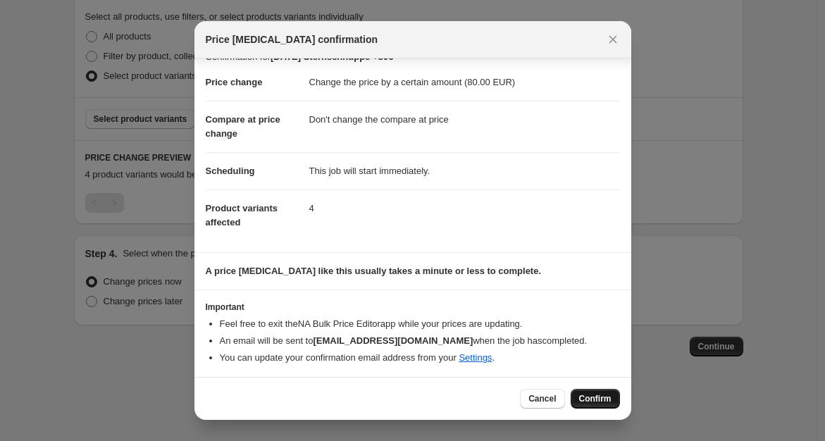
click at [599, 399] on span "Confirm" at bounding box center [595, 398] width 32 height 11
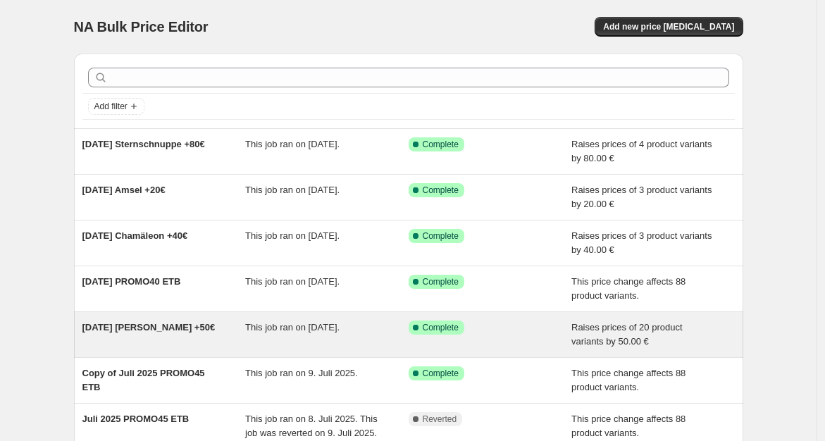
click at [118, 333] on div "[DATE] [PERSON_NAME] +50€" at bounding box center [163, 335] width 163 height 28
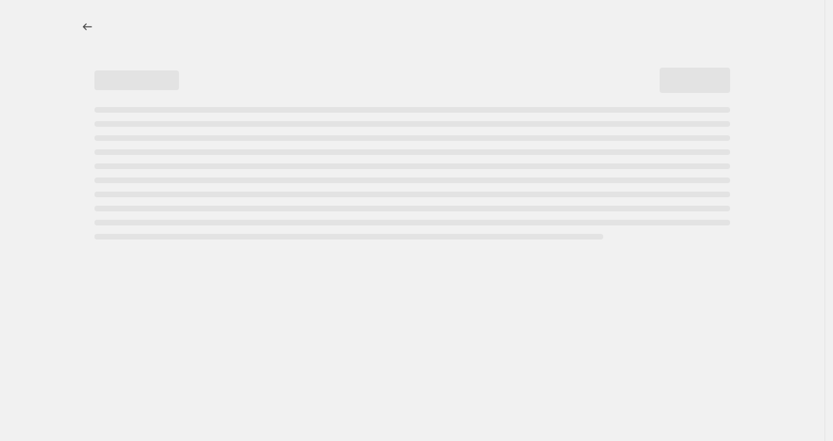
select select "by"
select select "no_change"
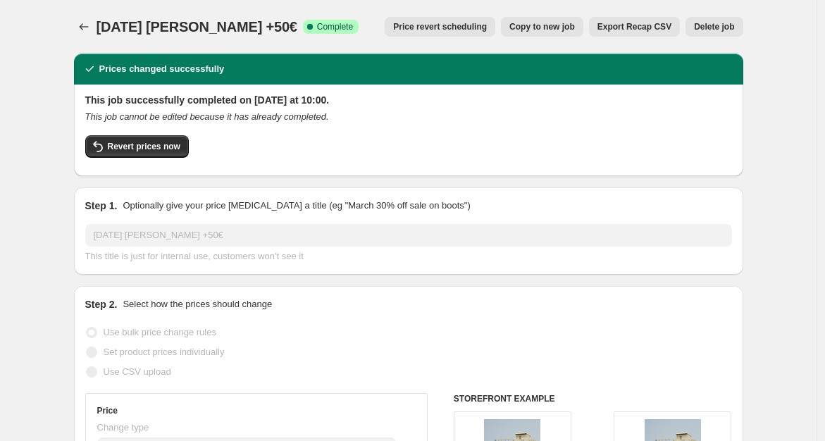
click at [552, 27] on span "Copy to new job" at bounding box center [542, 26] width 66 height 11
select select "by"
select select "no_change"
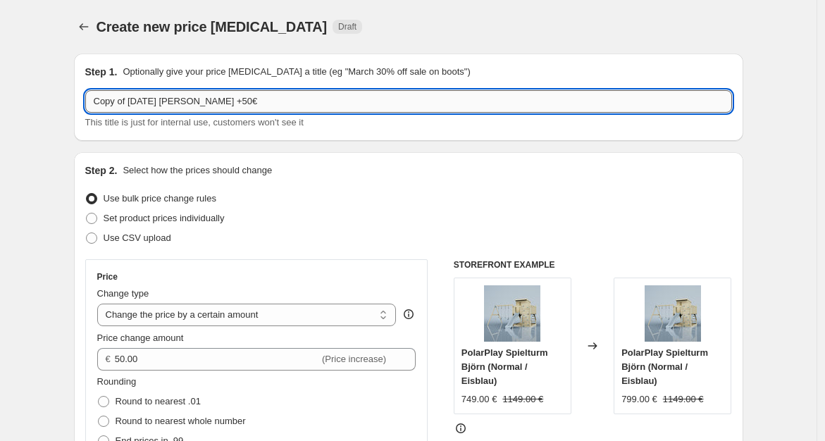
click at [428, 99] on input "Copy of [DATE] [PERSON_NAME] +50€" at bounding box center [408, 101] width 647 height 23
type input "[DATE] Polarstern +50€"
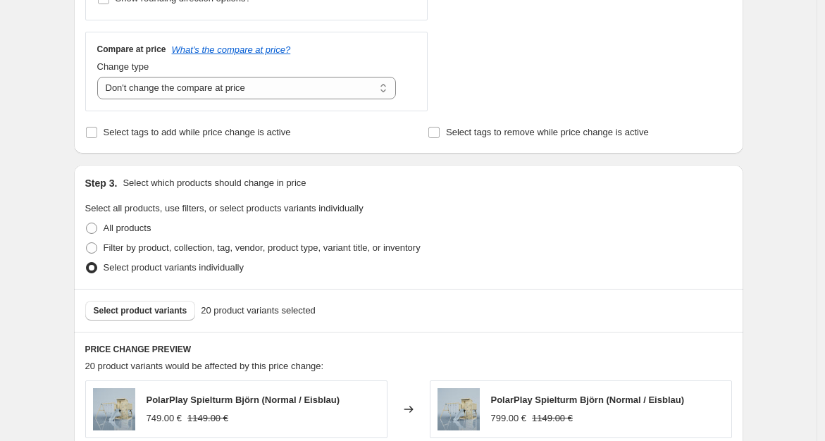
scroll to position [586, 0]
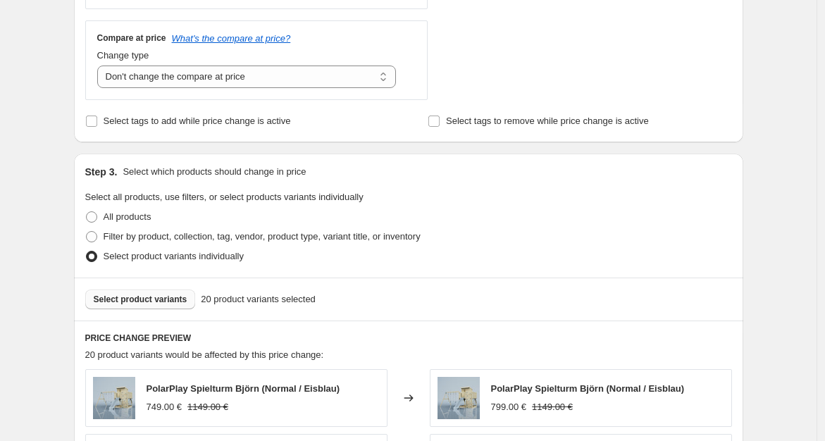
click at [181, 299] on span "Select product variants" at bounding box center [141, 299] width 94 height 11
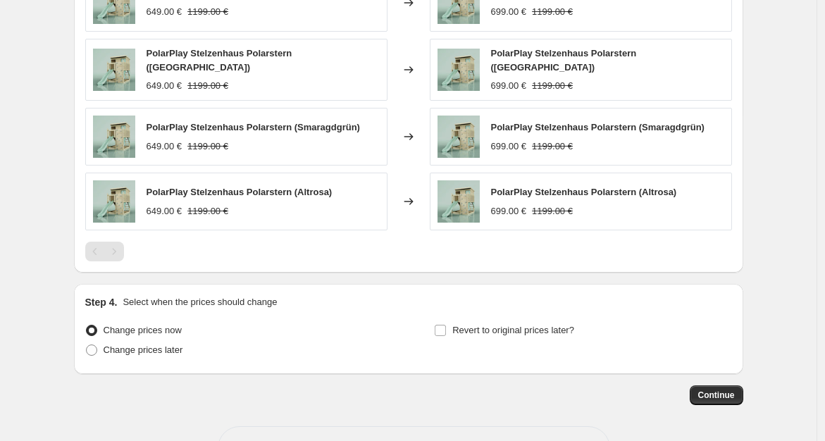
scroll to position [1024, 0]
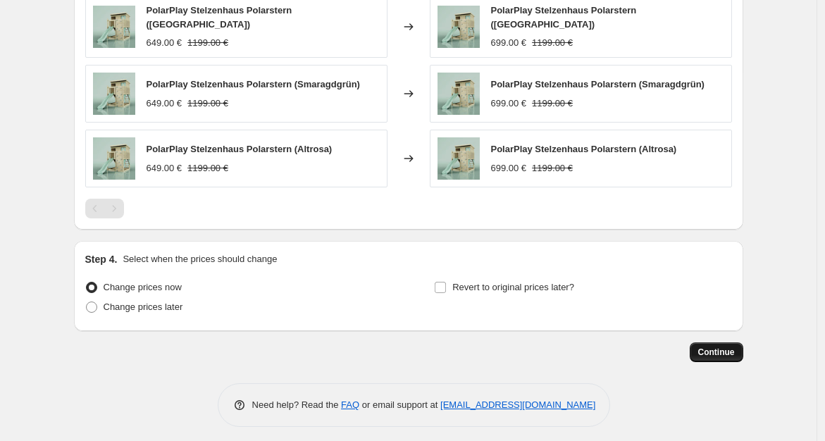
click at [710, 349] on span "Continue" at bounding box center [716, 352] width 37 height 11
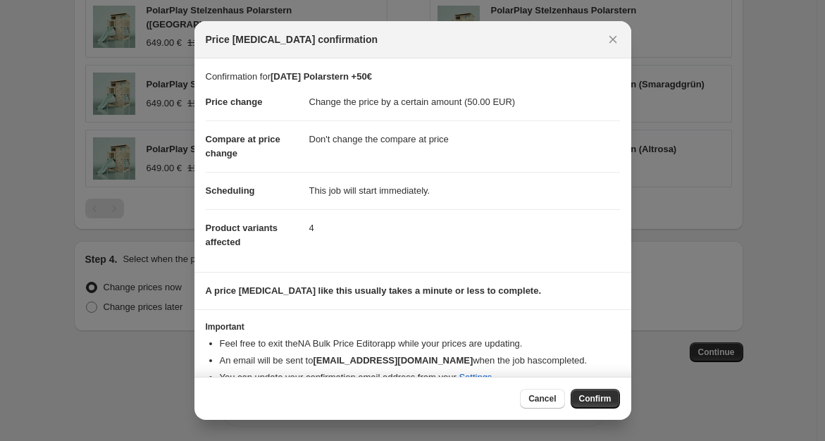
scroll to position [20, 0]
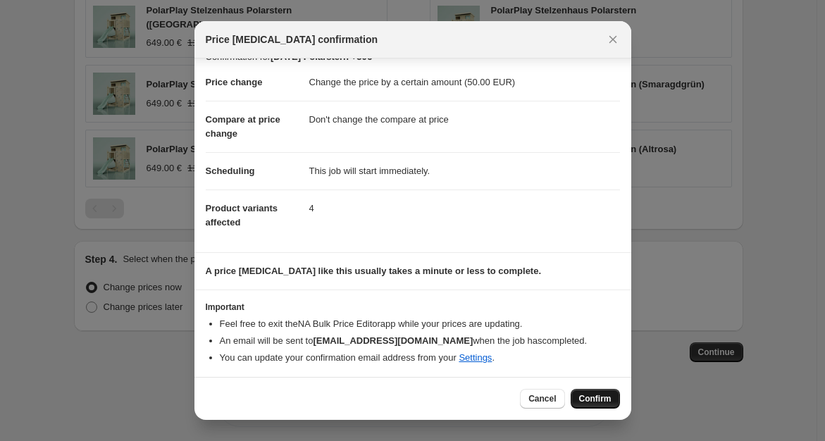
click at [588, 399] on span "Confirm" at bounding box center [595, 398] width 32 height 11
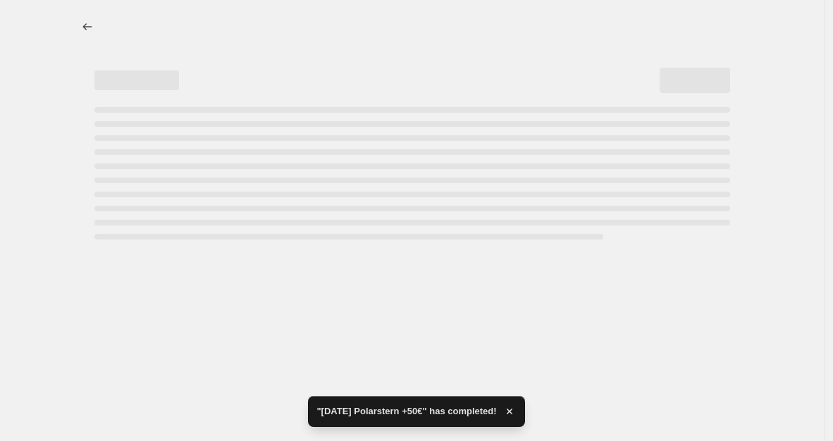
select select "by"
select select "no_change"
